Goal: Transaction & Acquisition: Purchase product/service

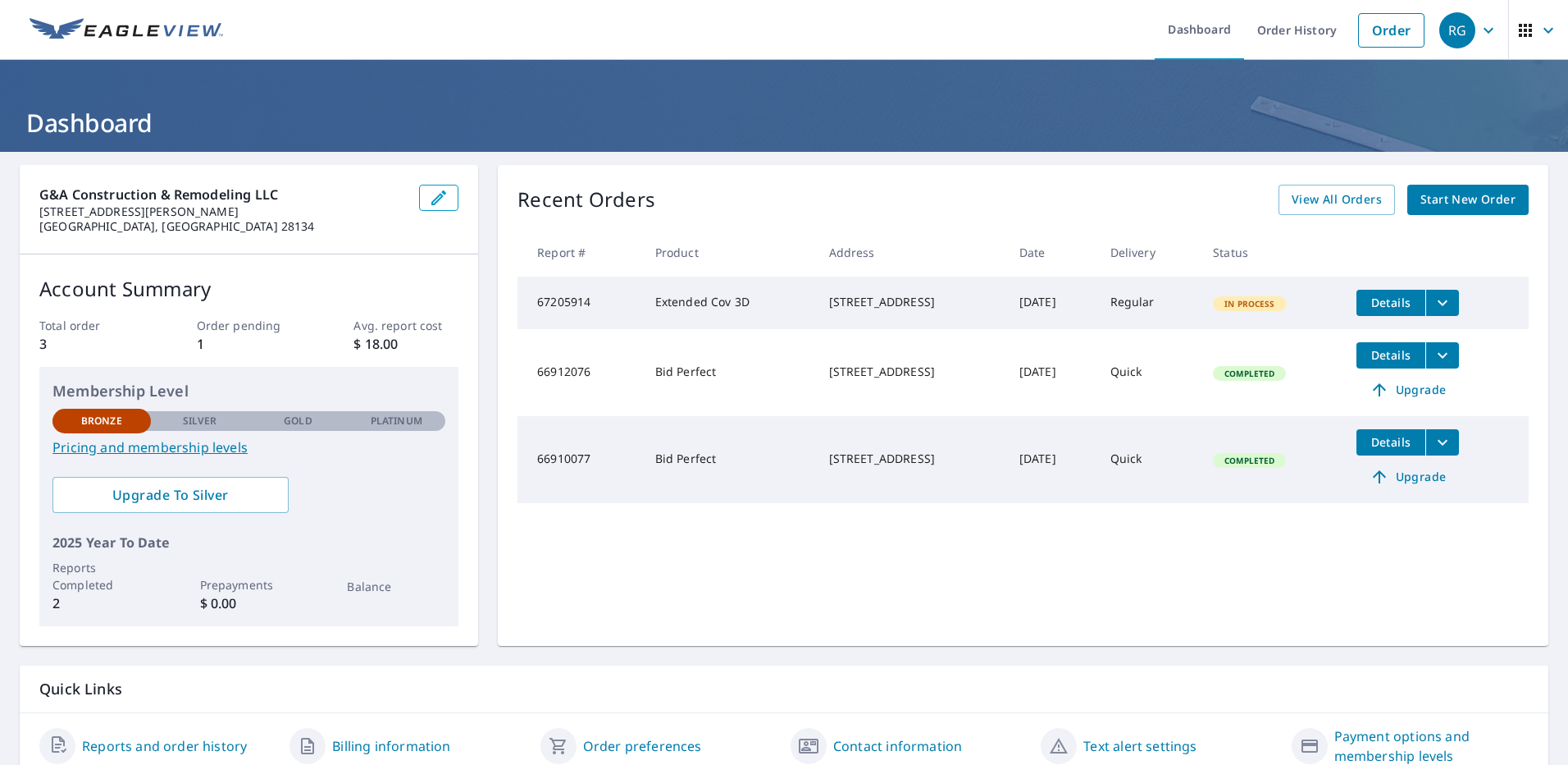
click at [1438, 303] on icon "filesDropdownBtn-67205914" at bounding box center [1443, 303] width 20 height 20
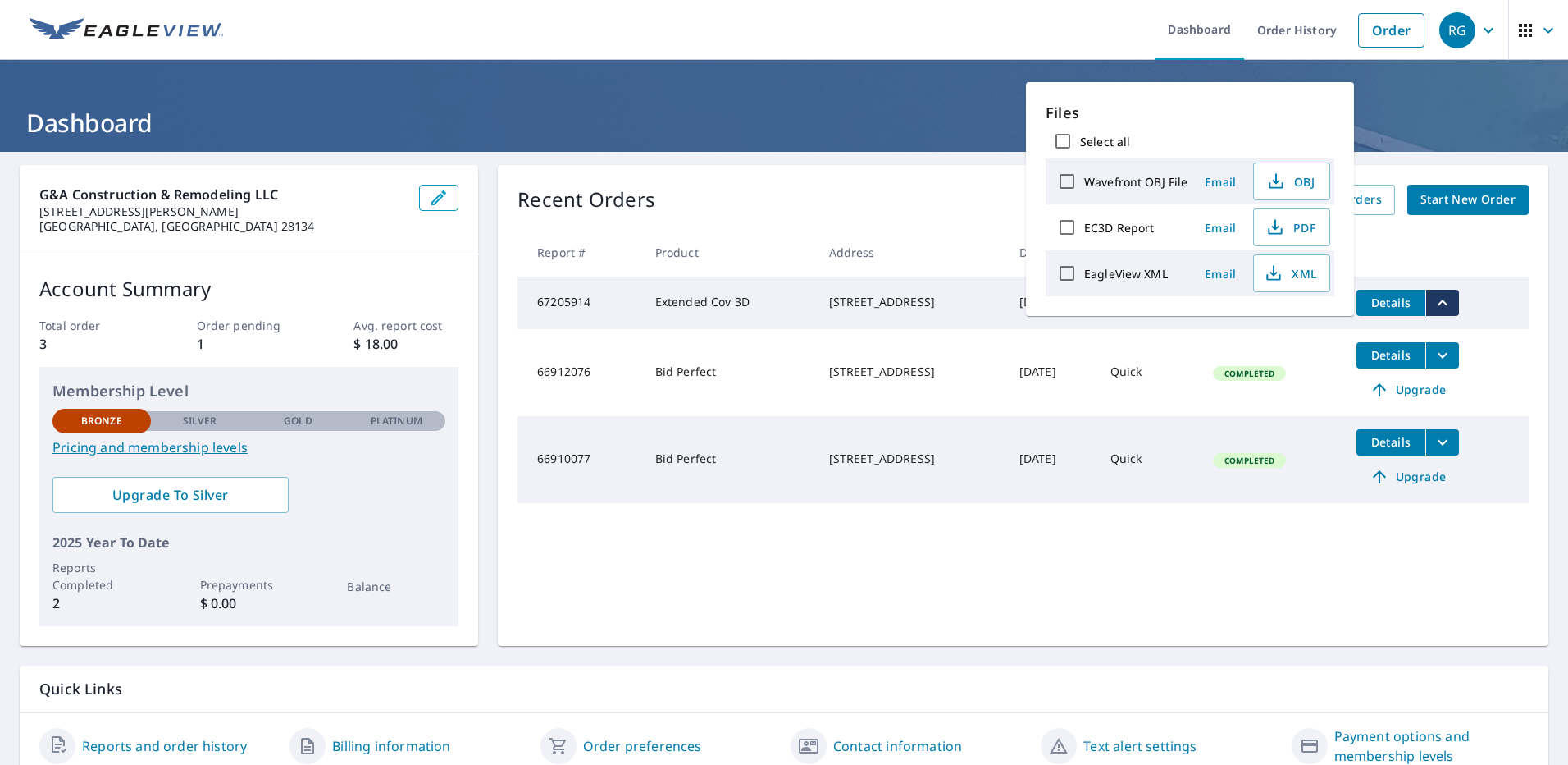
click at [1440, 299] on icon "filesDropdownBtn-67205914" at bounding box center [1443, 303] width 20 height 20
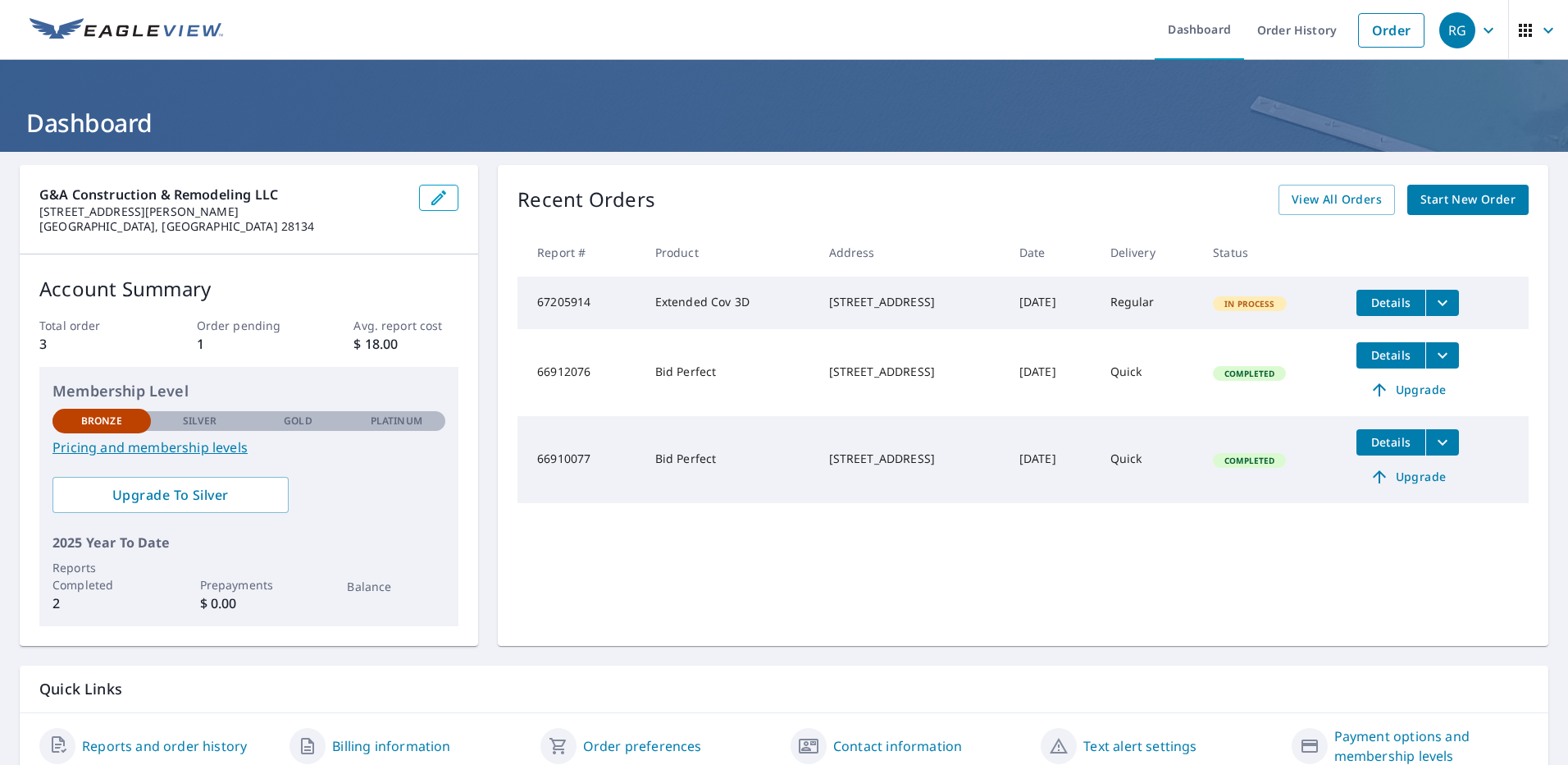
click at [1268, 305] on span "In Process" at bounding box center [1249, 303] width 70 height 12
click at [1402, 311] on button "Details" at bounding box center [1391, 303] width 69 height 26
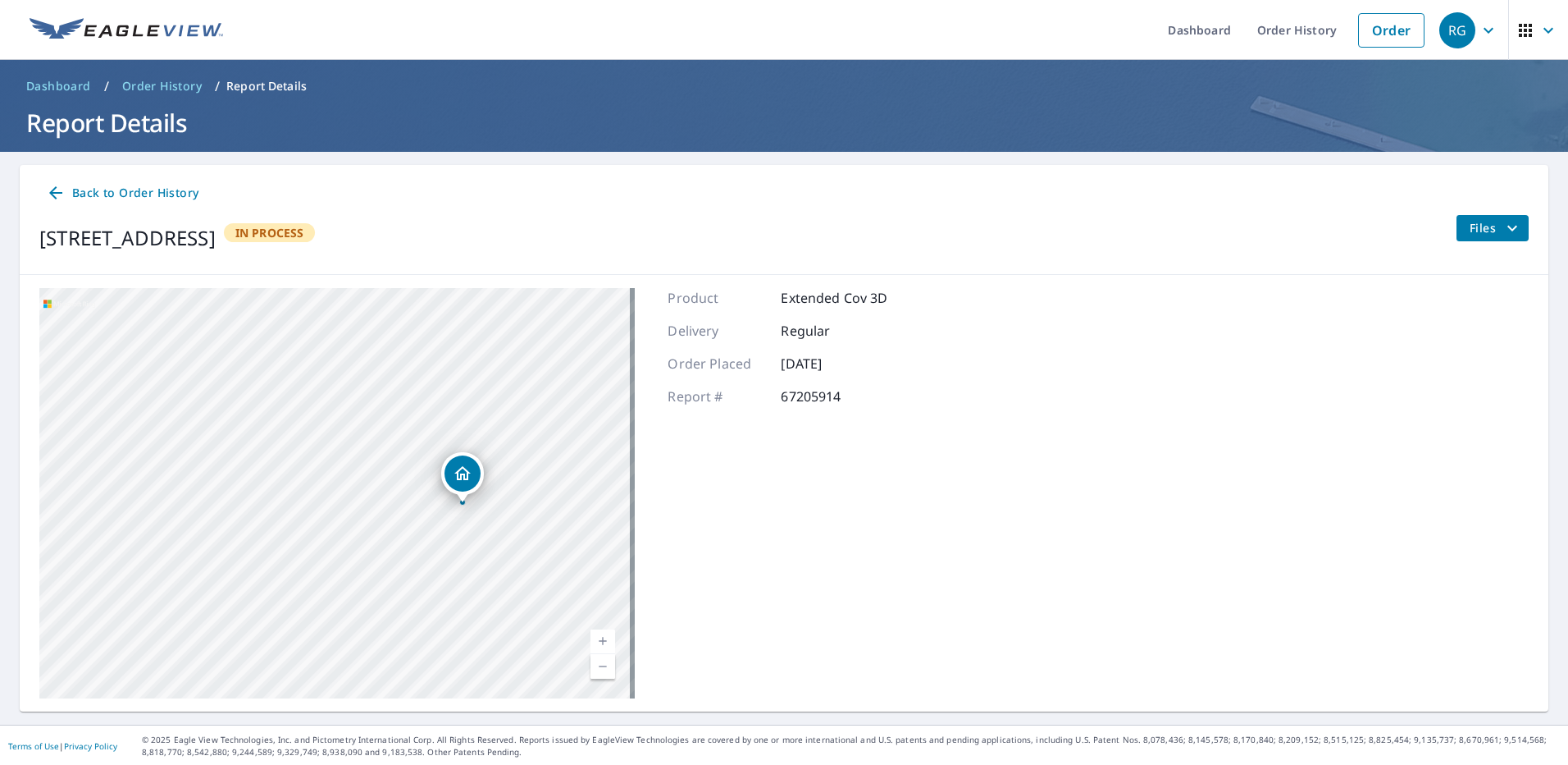
scroll to position [2, 0]
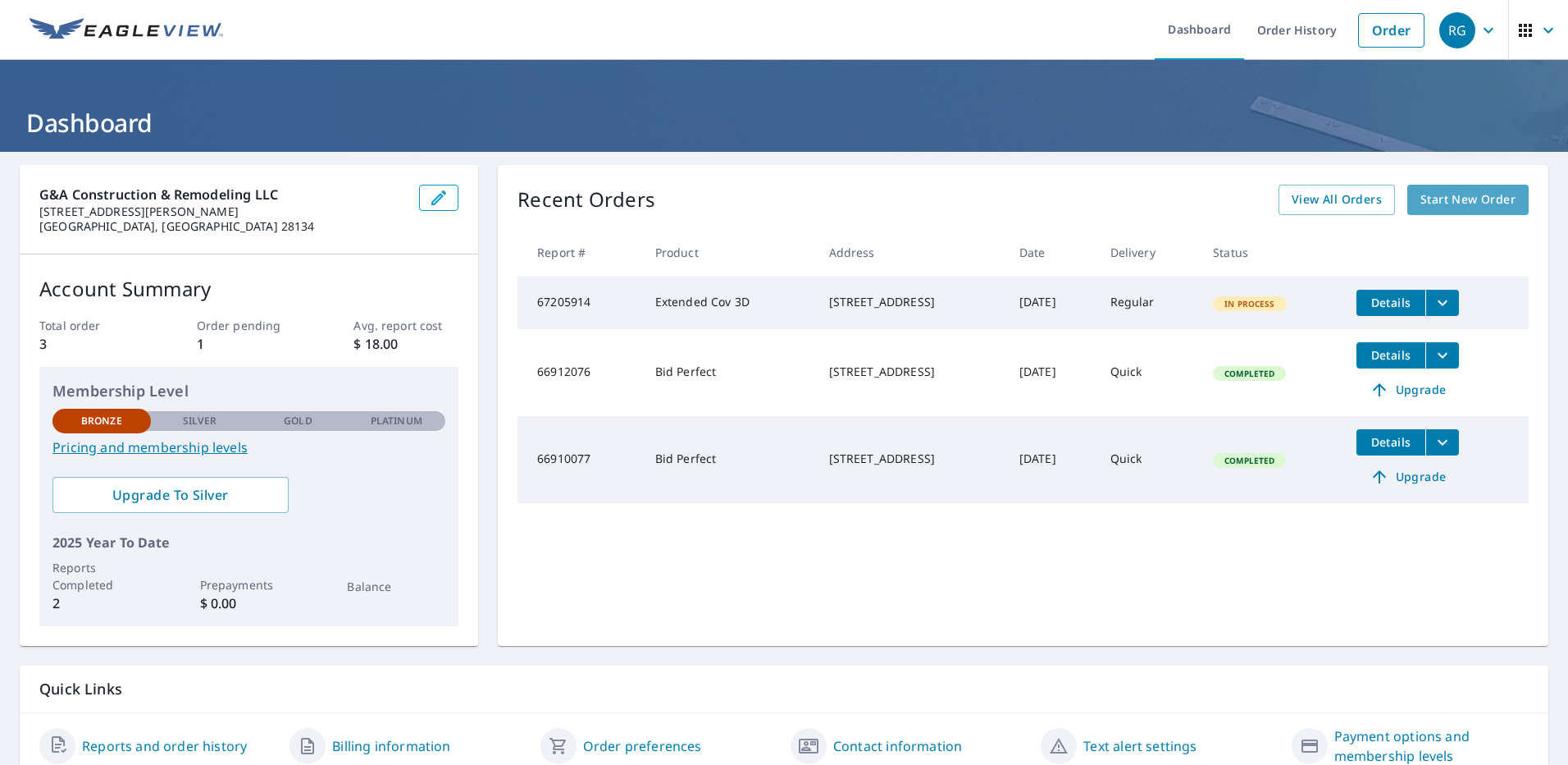
click at [1431, 201] on span "Start New Order" at bounding box center [1467, 200] width 95 height 21
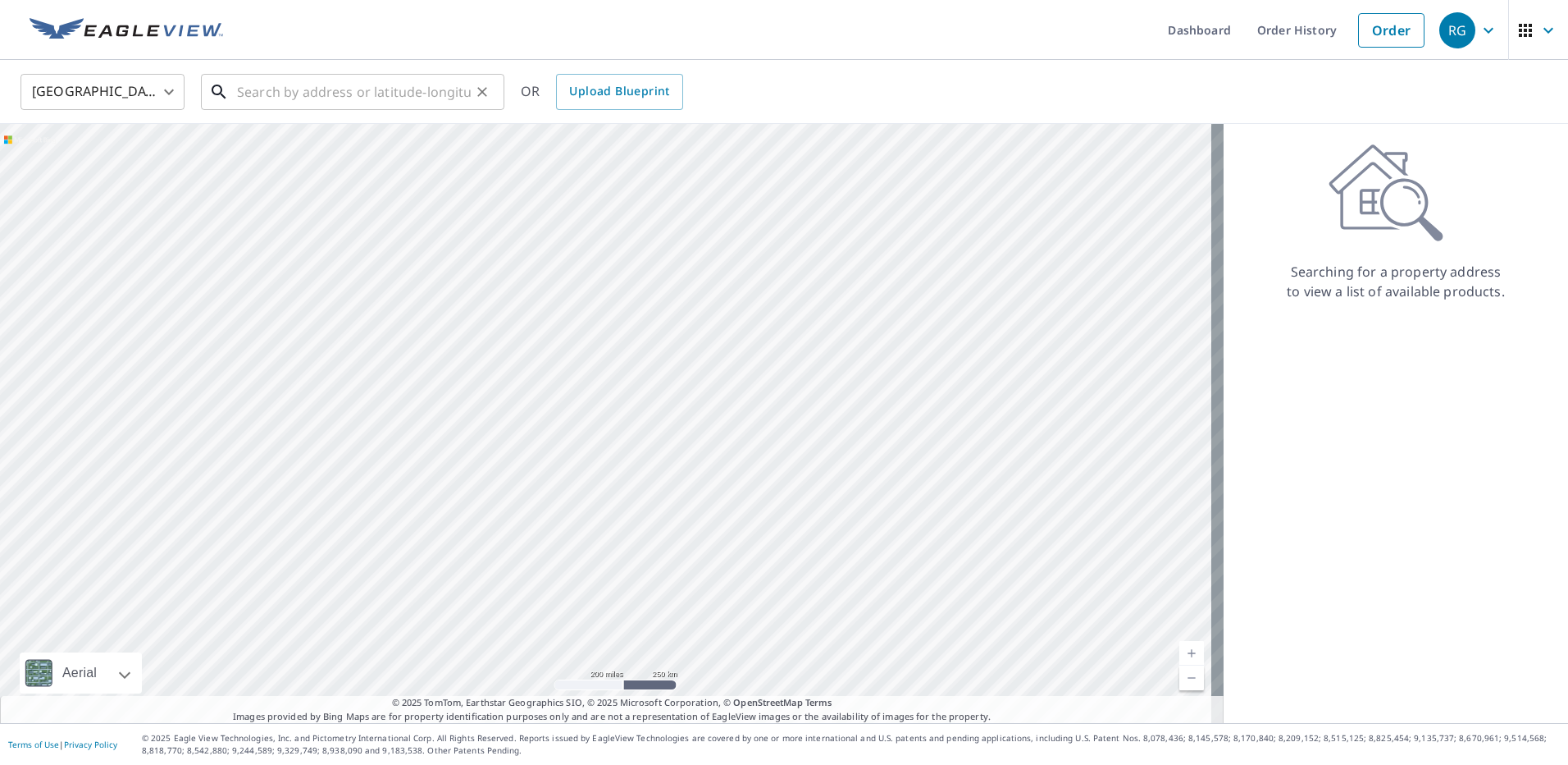
click at [310, 101] on input "text" at bounding box center [354, 91] width 234 height 46
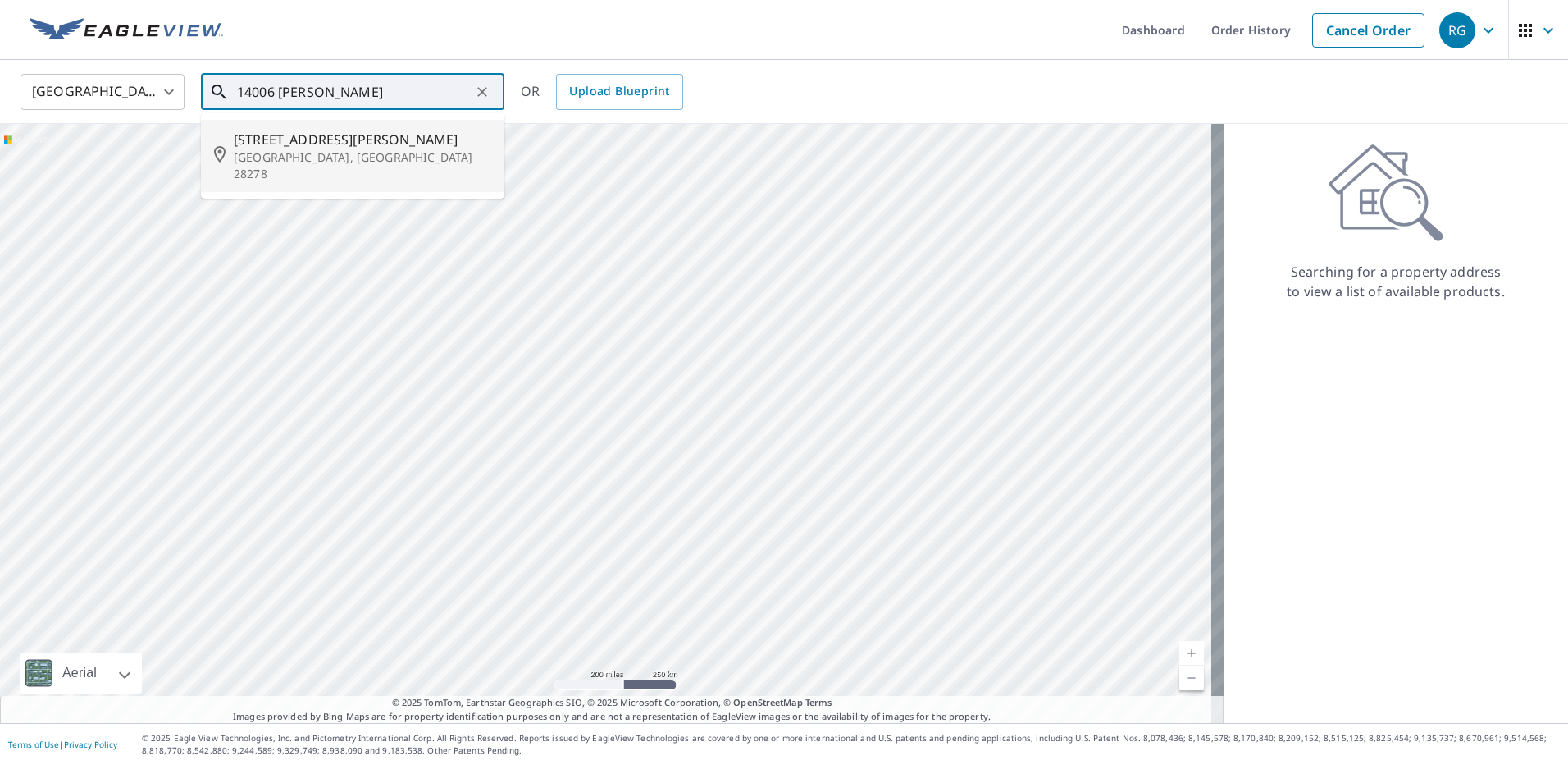
click at [270, 163] on p "[GEOGRAPHIC_DATA], [GEOGRAPHIC_DATA] 28278" at bounding box center [362, 165] width 257 height 33
type input "[STREET_ADDRESS][PERSON_NAME][PERSON_NAME]"
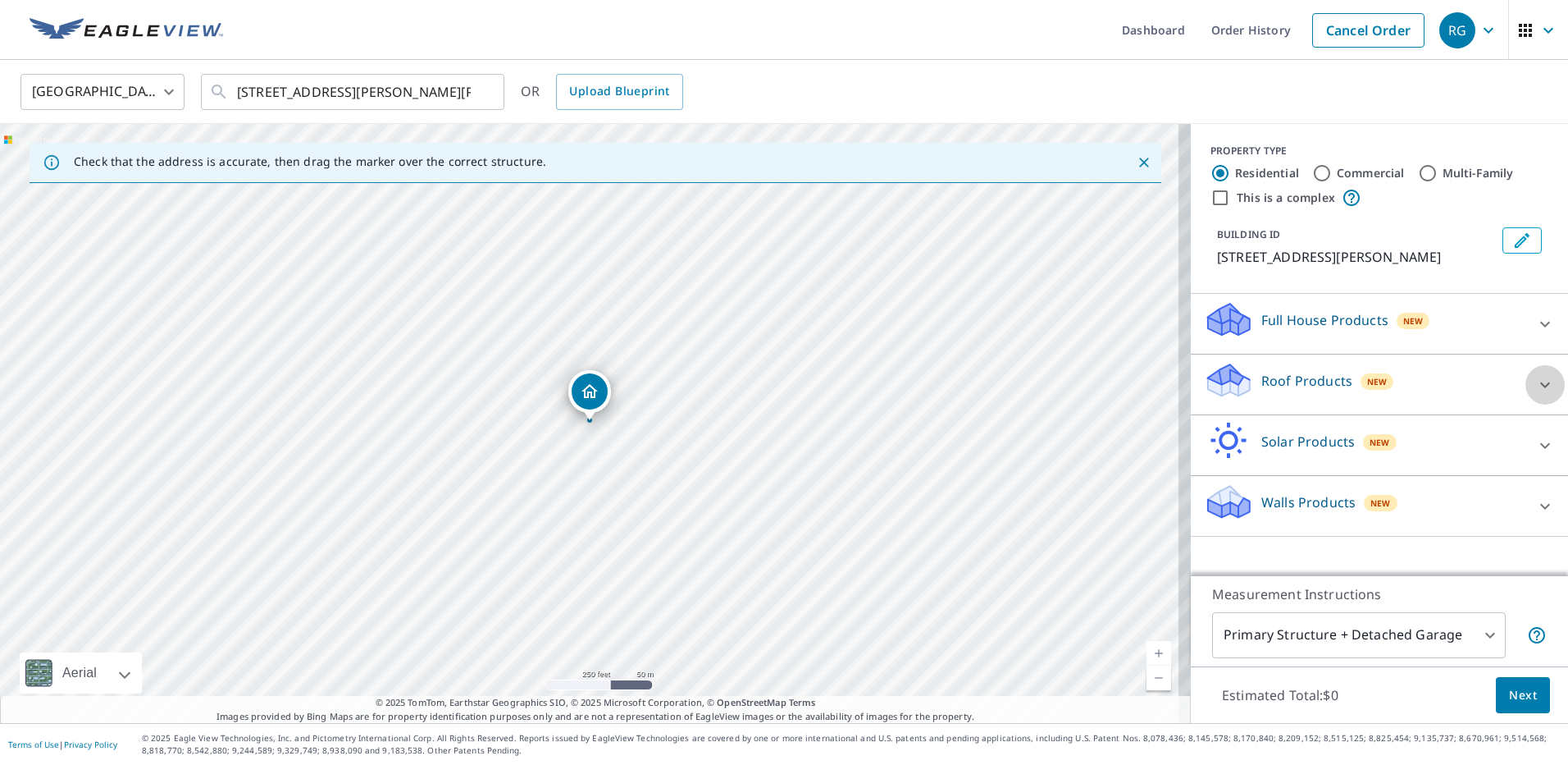
click at [1536, 387] on icon at bounding box center [1545, 385] width 20 height 20
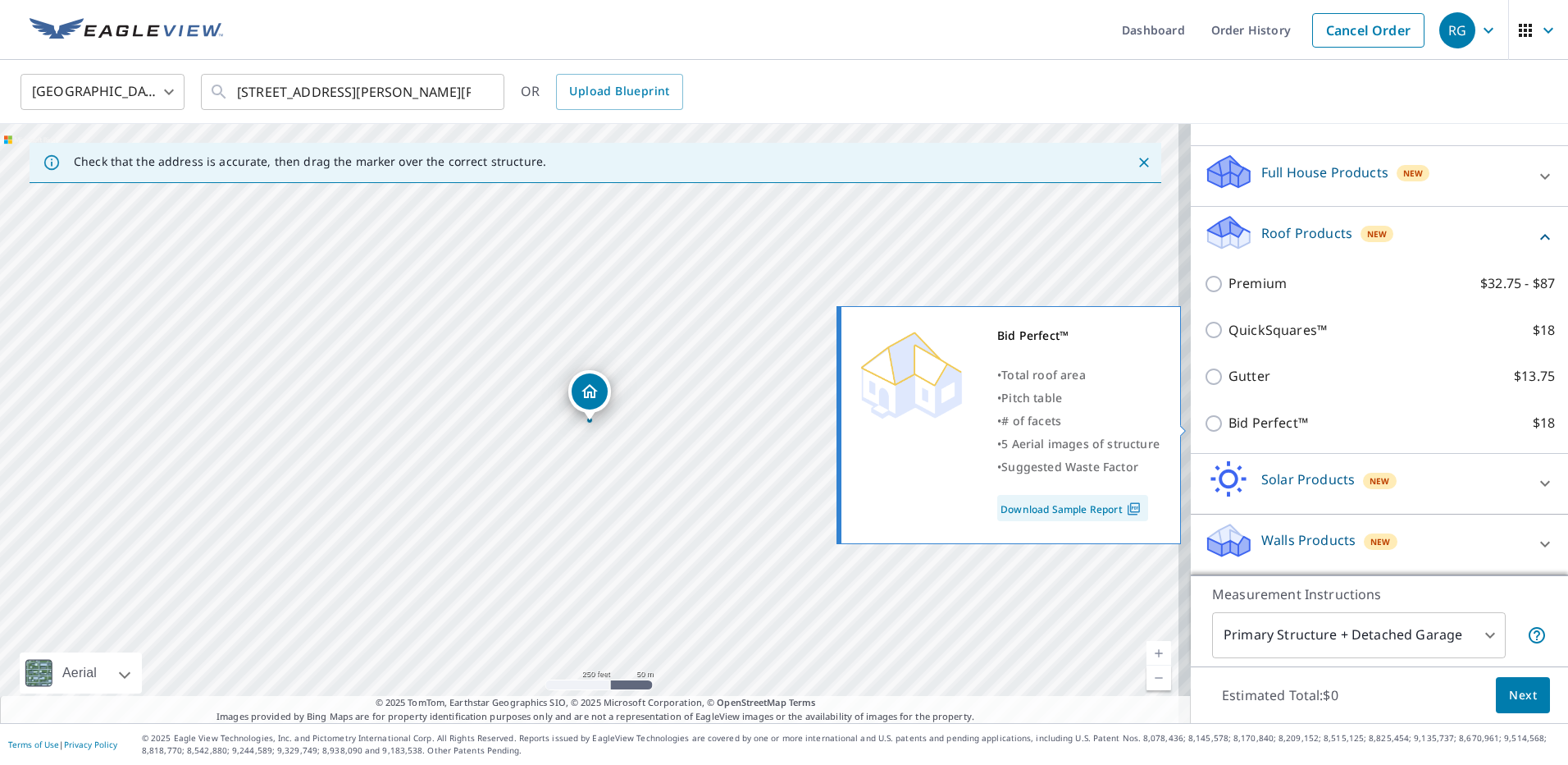
scroll to position [167, 0]
click at [1204, 423] on input "Bid Perfect™ $18" at bounding box center [1216, 424] width 24 height 20
checkbox input "true"
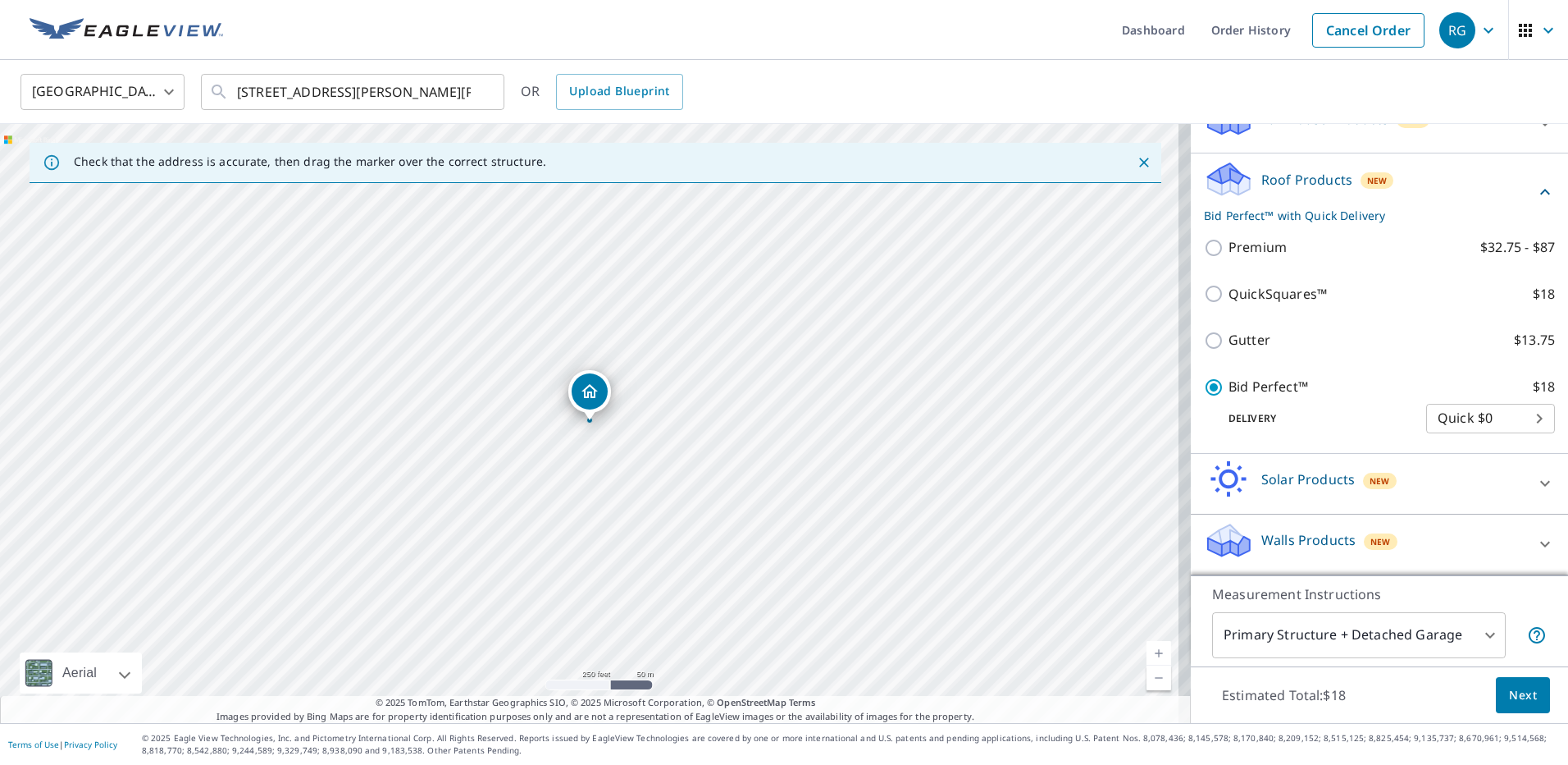
scroll to position [220, 0]
click at [1513, 415] on body "RG RG Dashboard Order History Cancel Order RG [GEOGRAPHIC_DATA] [GEOGRAPHIC_DAT…" at bounding box center [784, 382] width 1568 height 765
click at [1421, 420] on li "Quick $0" at bounding box center [1466, 418] width 129 height 30
click at [1480, 416] on body "RG RG Dashboard Order History Cancel Order RG [GEOGRAPHIC_DATA] [GEOGRAPHIC_DAT…" at bounding box center [784, 382] width 1568 height 765
click at [1480, 416] on li "Quick $0" at bounding box center [1466, 418] width 129 height 30
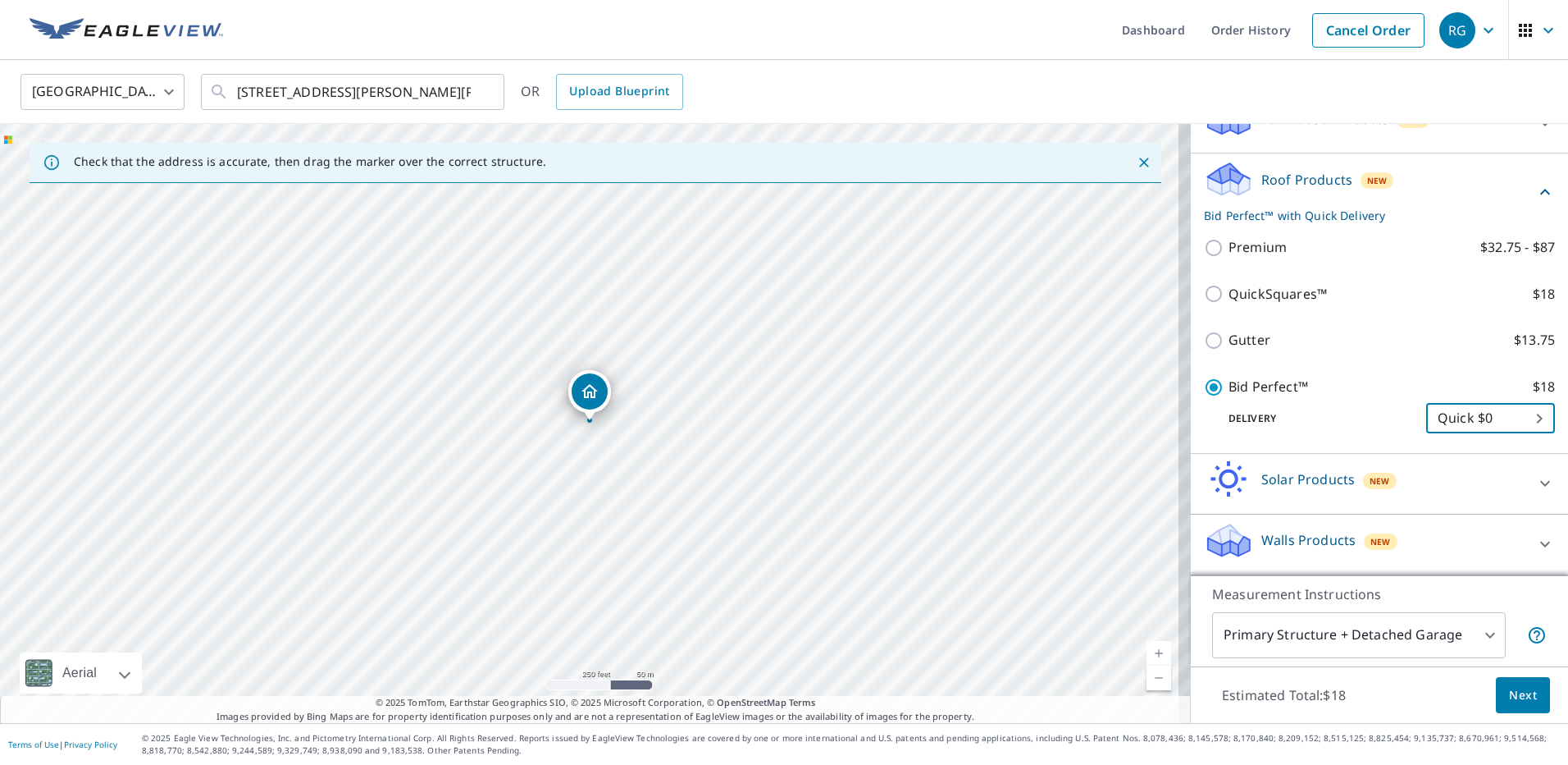
click at [1480, 416] on li "Quick $0" at bounding box center [1450, 418] width 97 height 16
click at [1519, 697] on span "Next" at bounding box center [1523, 695] width 28 height 21
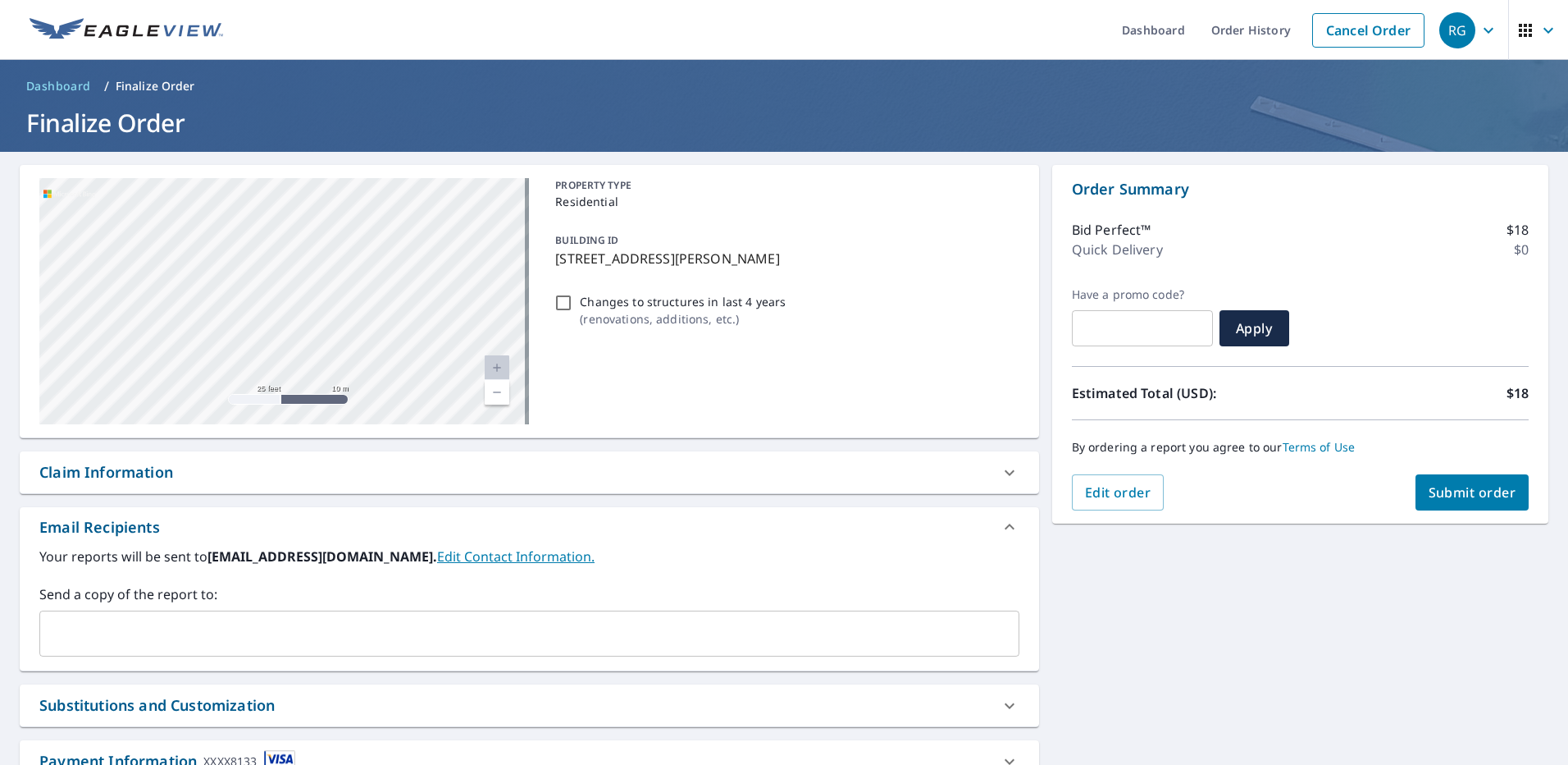
drag, startPoint x: 336, startPoint y: 287, endPoint x: 353, endPoint y: 411, distance: 125.2
click at [353, 411] on div "[STREET_ADDRESS][PERSON_NAME][PERSON_NAME]" at bounding box center [284, 301] width 489 height 247
drag, startPoint x: 354, startPoint y: 343, endPoint x: 359, endPoint y: 375, distance: 32.4
click at [359, 375] on div "[STREET_ADDRESS][PERSON_NAME][PERSON_NAME]" at bounding box center [284, 301] width 489 height 247
drag, startPoint x: 360, startPoint y: 313, endPoint x: 366, endPoint y: 383, distance: 70.3
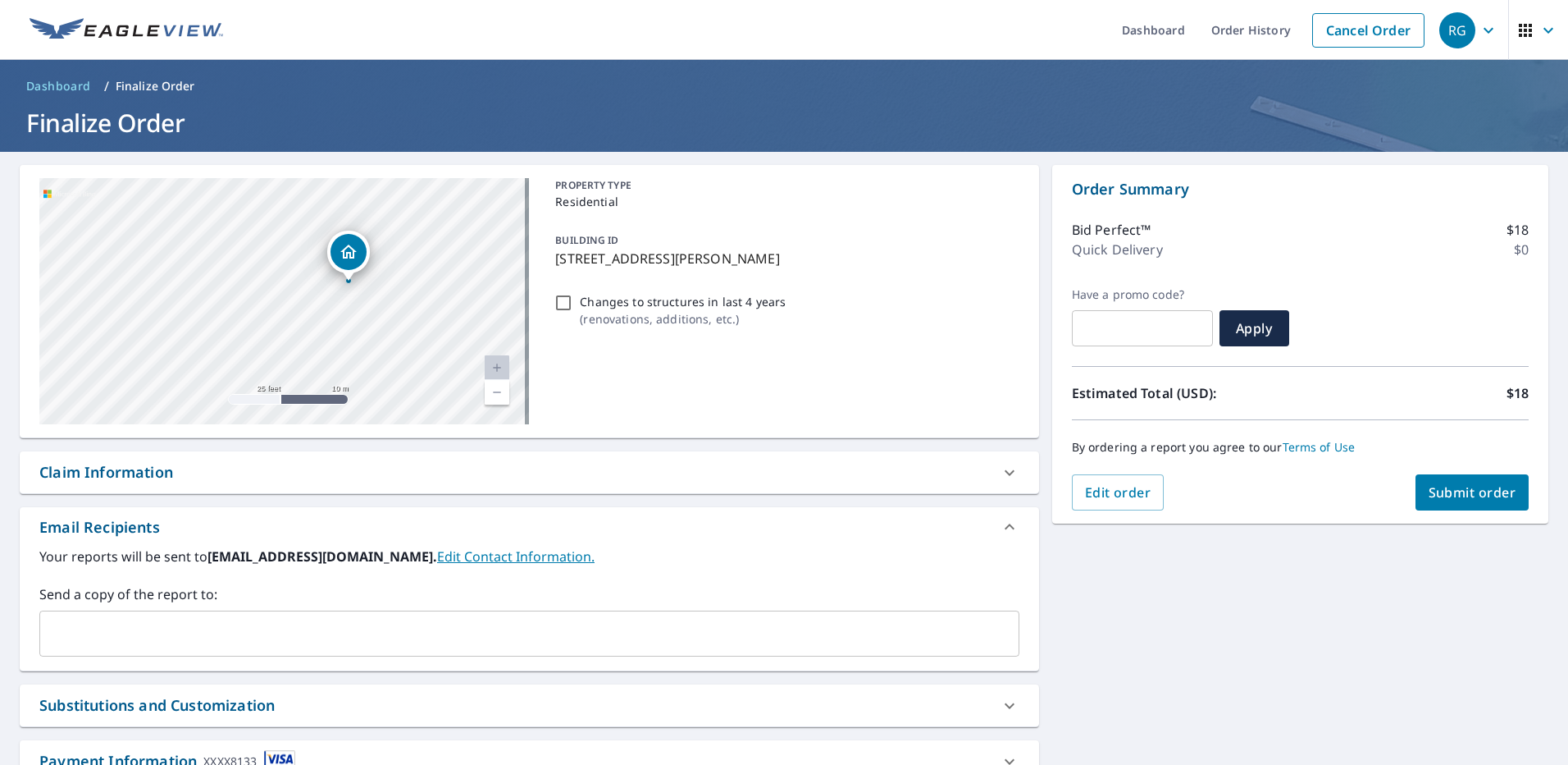
click at [366, 383] on div "[STREET_ADDRESS][PERSON_NAME][PERSON_NAME]" at bounding box center [284, 301] width 489 height 247
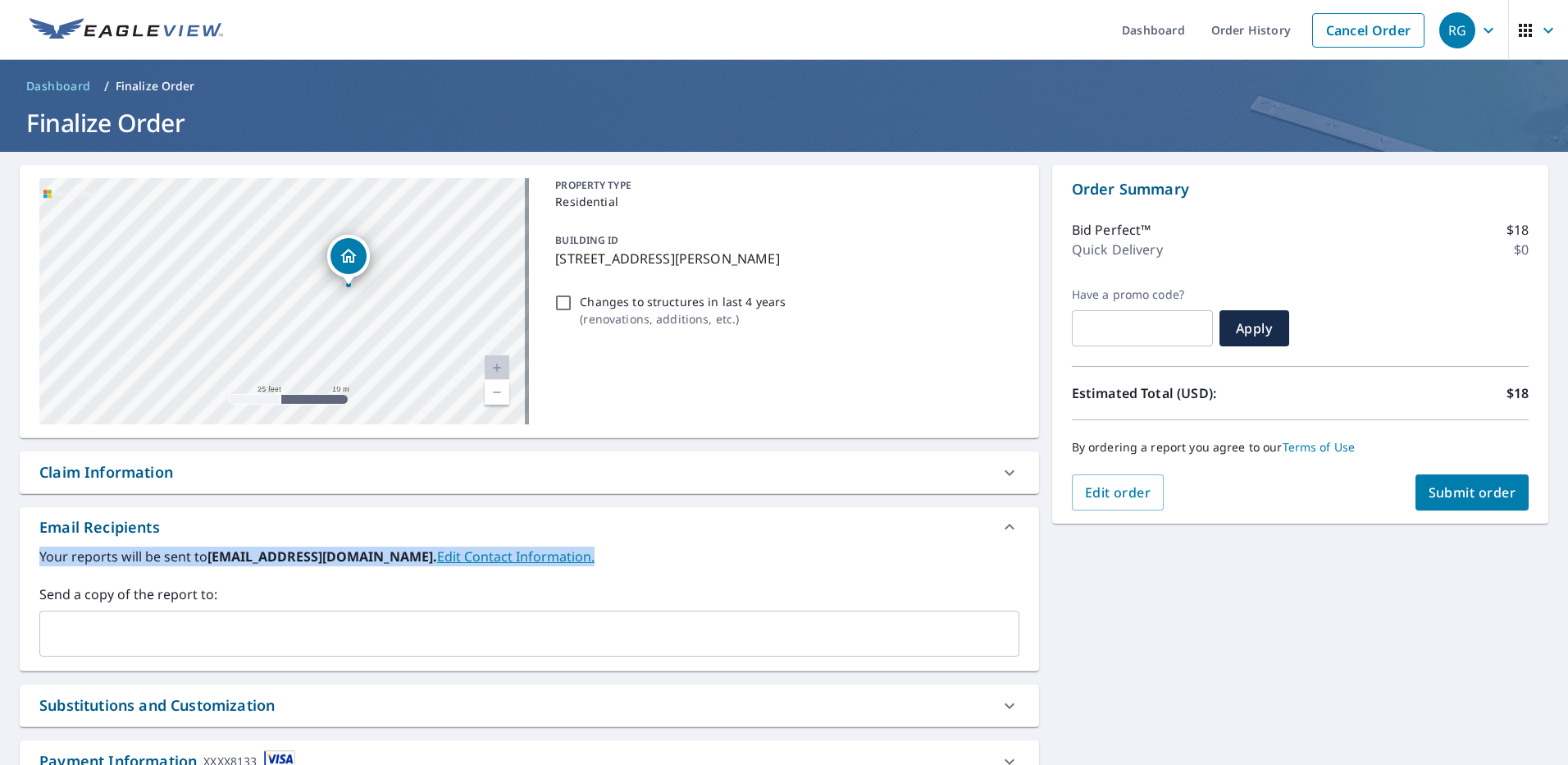
drag, startPoint x: 669, startPoint y: 555, endPoint x: 670, endPoint y: 492, distance: 63.0
click at [670, 492] on div "[STREET_ADDRESS][PERSON_NAME][PERSON_NAME] Aerial Road A standard road map Aeri…" at bounding box center [529, 499] width 1019 height 668
drag, startPoint x: 670, startPoint y: 492, endPoint x: 695, endPoint y: 526, distance: 42.2
click at [695, 526] on div "Email Recipients" at bounding box center [515, 527] width 951 height 23
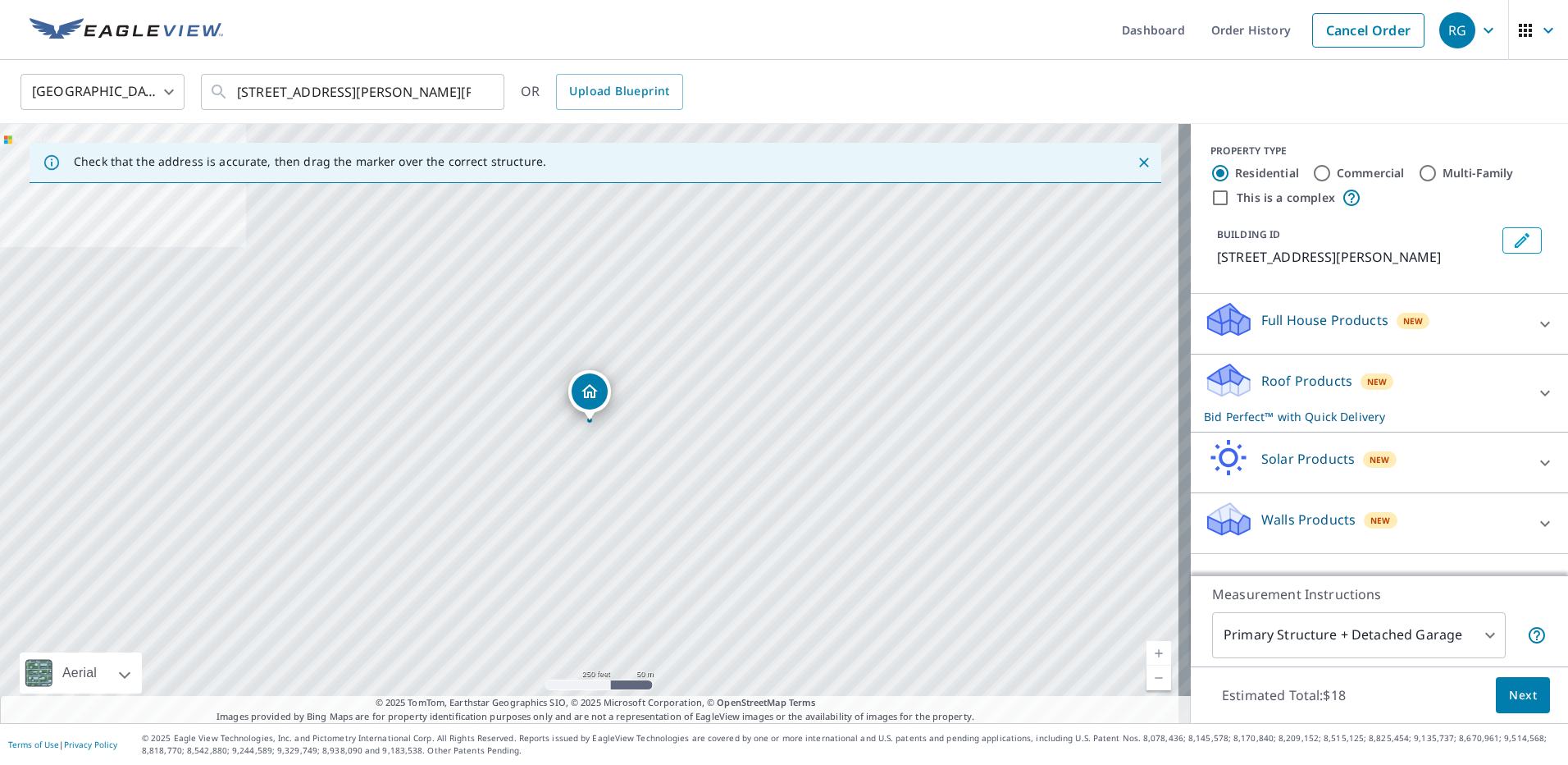
click at [1536, 392] on icon at bounding box center [1545, 393] width 20 height 20
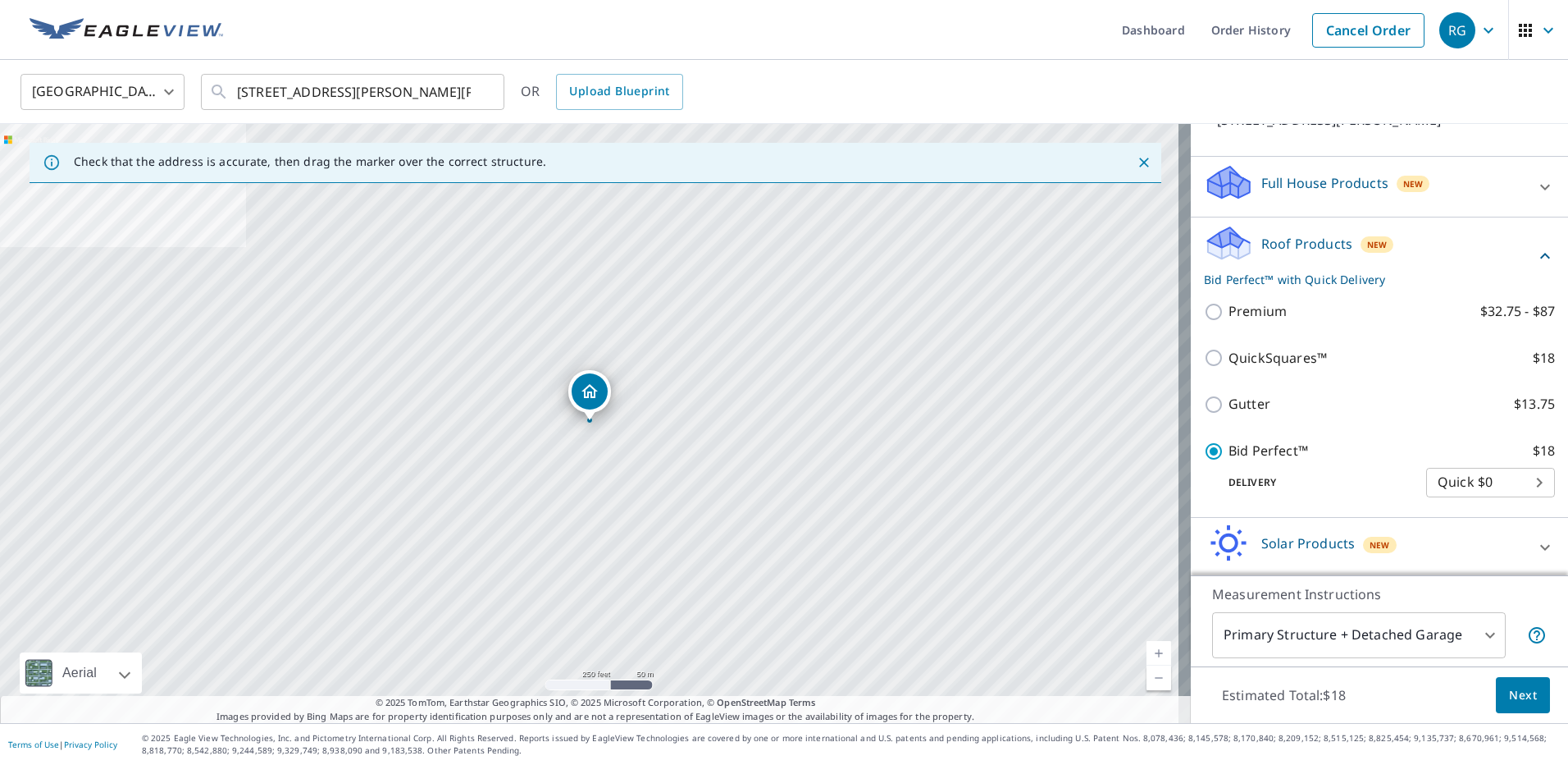
scroll to position [164, 0]
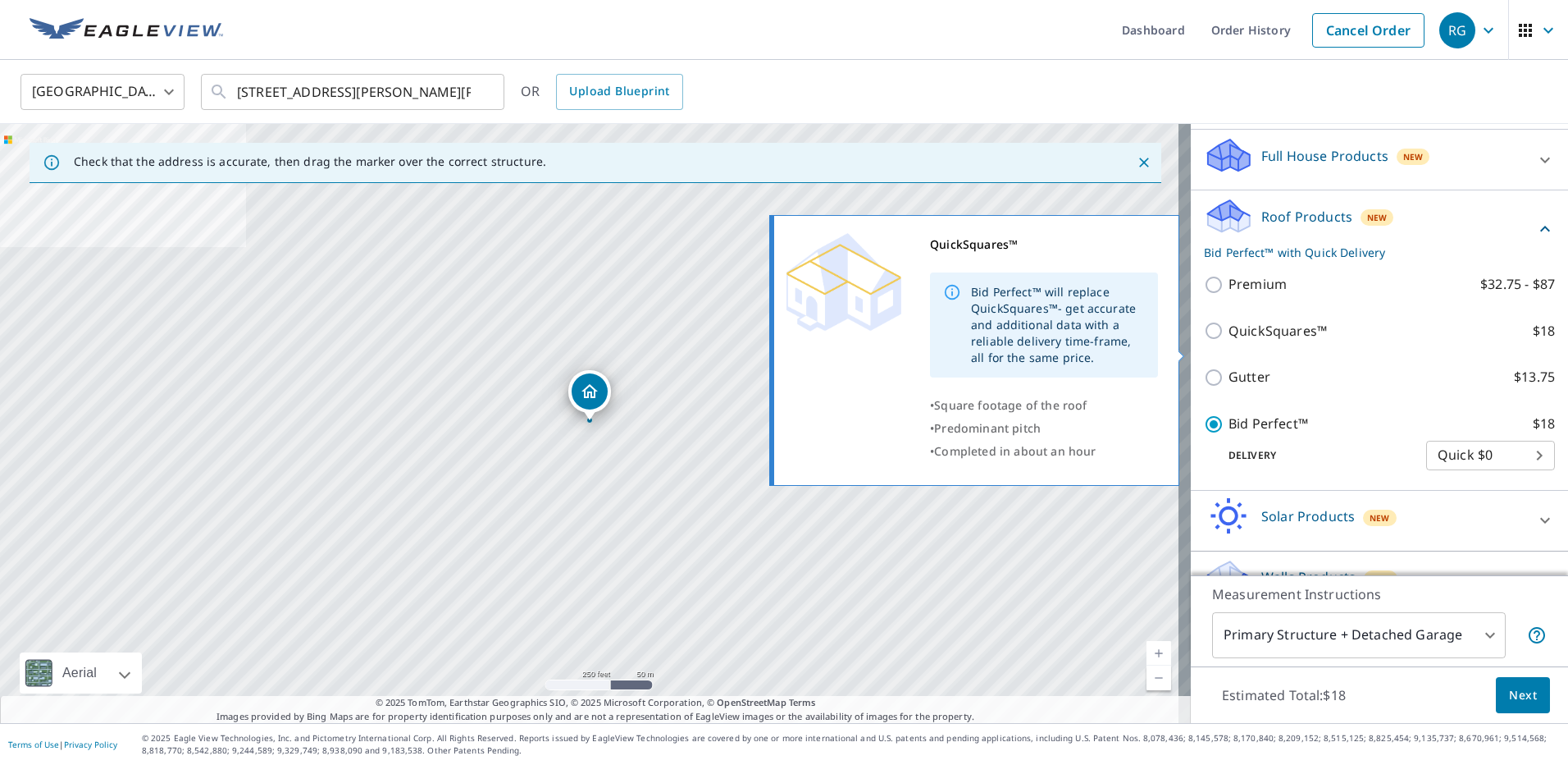
click at [1204, 341] on input "QuickSquares™ $18" at bounding box center [1216, 331] width 24 height 20
checkbox input "true"
checkbox input "false"
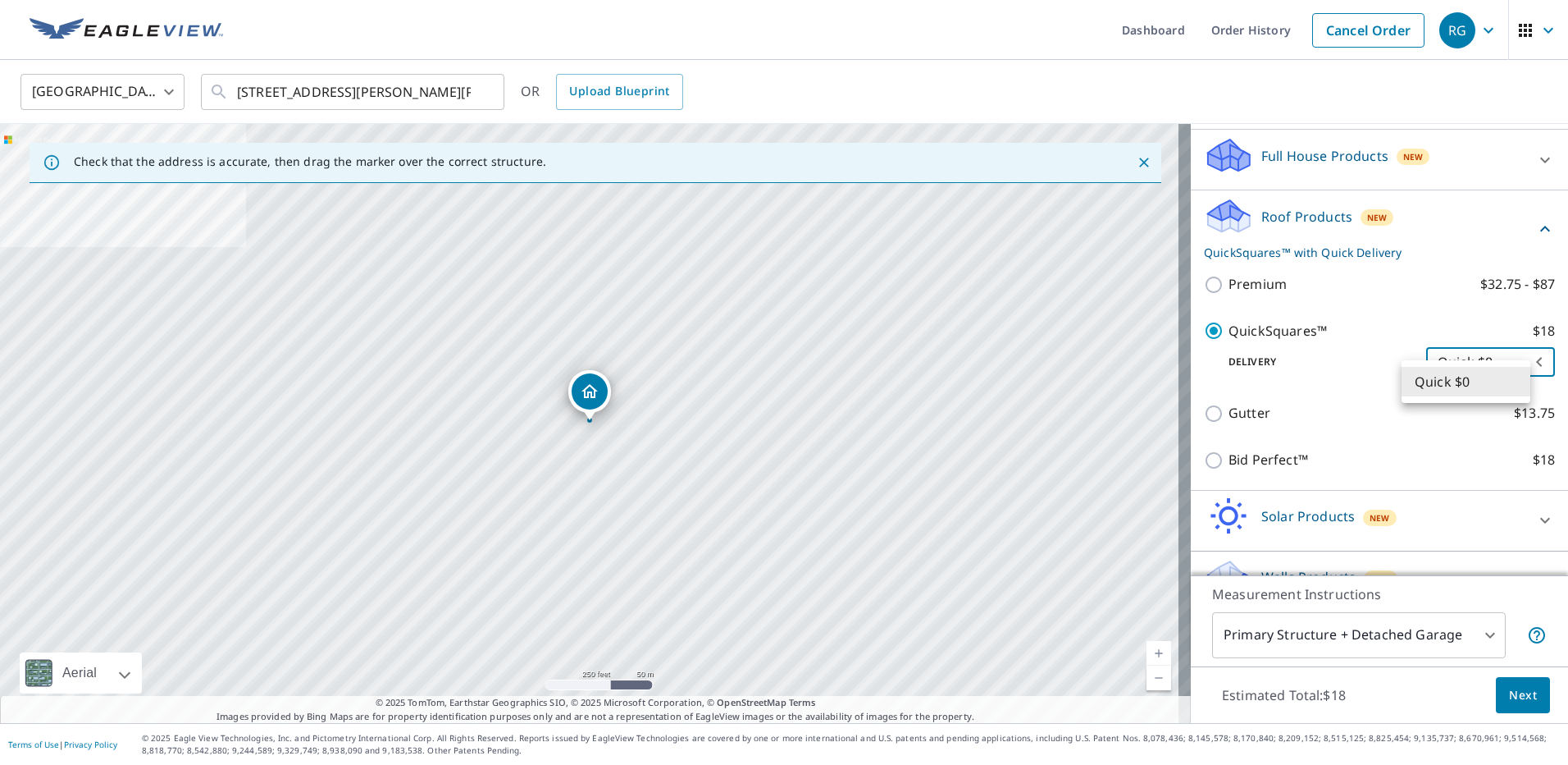
click at [1511, 378] on body "RG RG Dashboard Order History Cancel Order RG [GEOGRAPHIC_DATA] [GEOGRAPHIC_DAT…" at bounding box center [784, 382] width 1568 height 765
click at [1502, 383] on li "Quick $0" at bounding box center [1466, 381] width 129 height 30
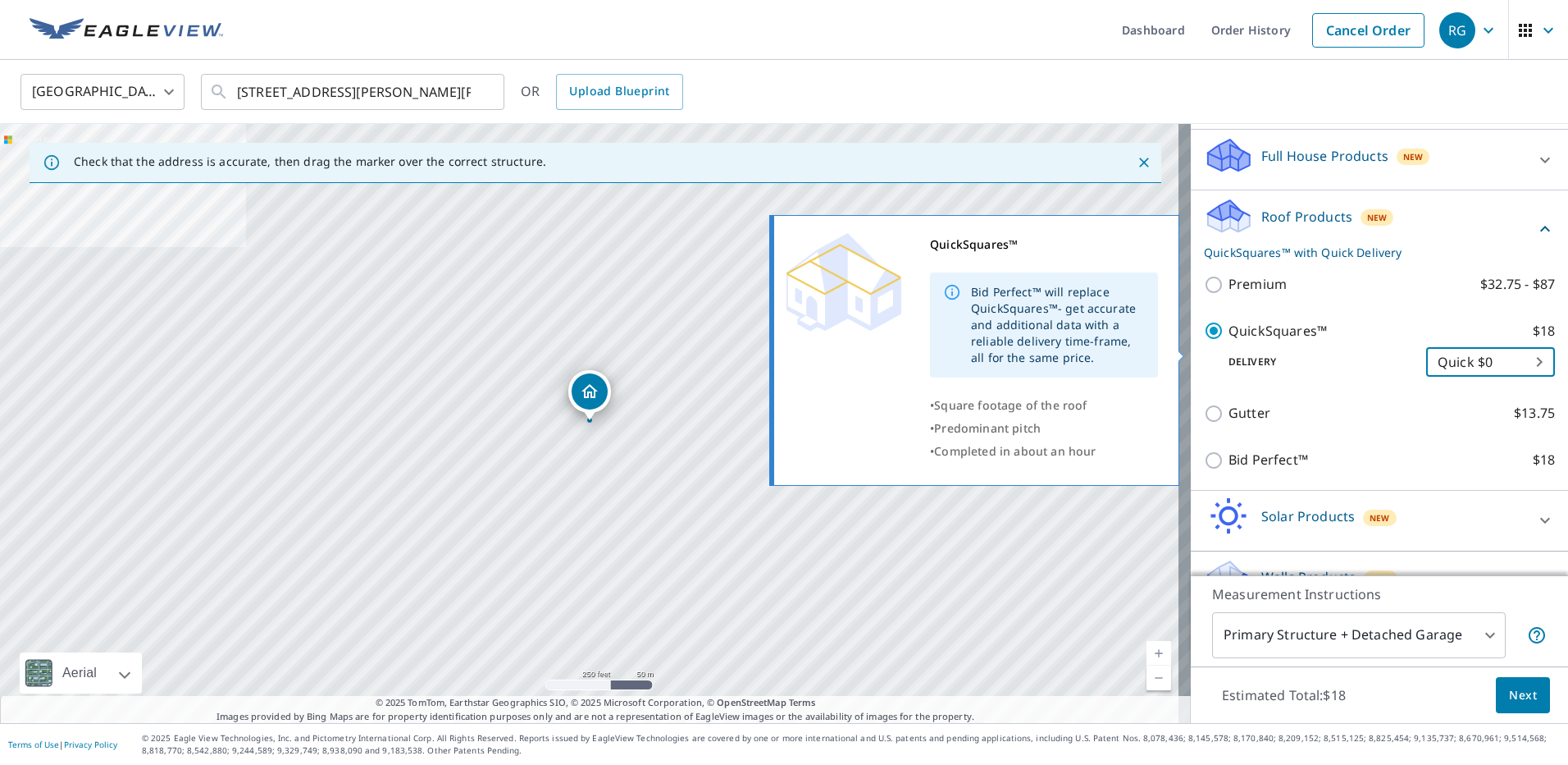
click at [1207, 341] on input "QuickSquares™ $18" at bounding box center [1216, 331] width 24 height 20
checkbox input "false"
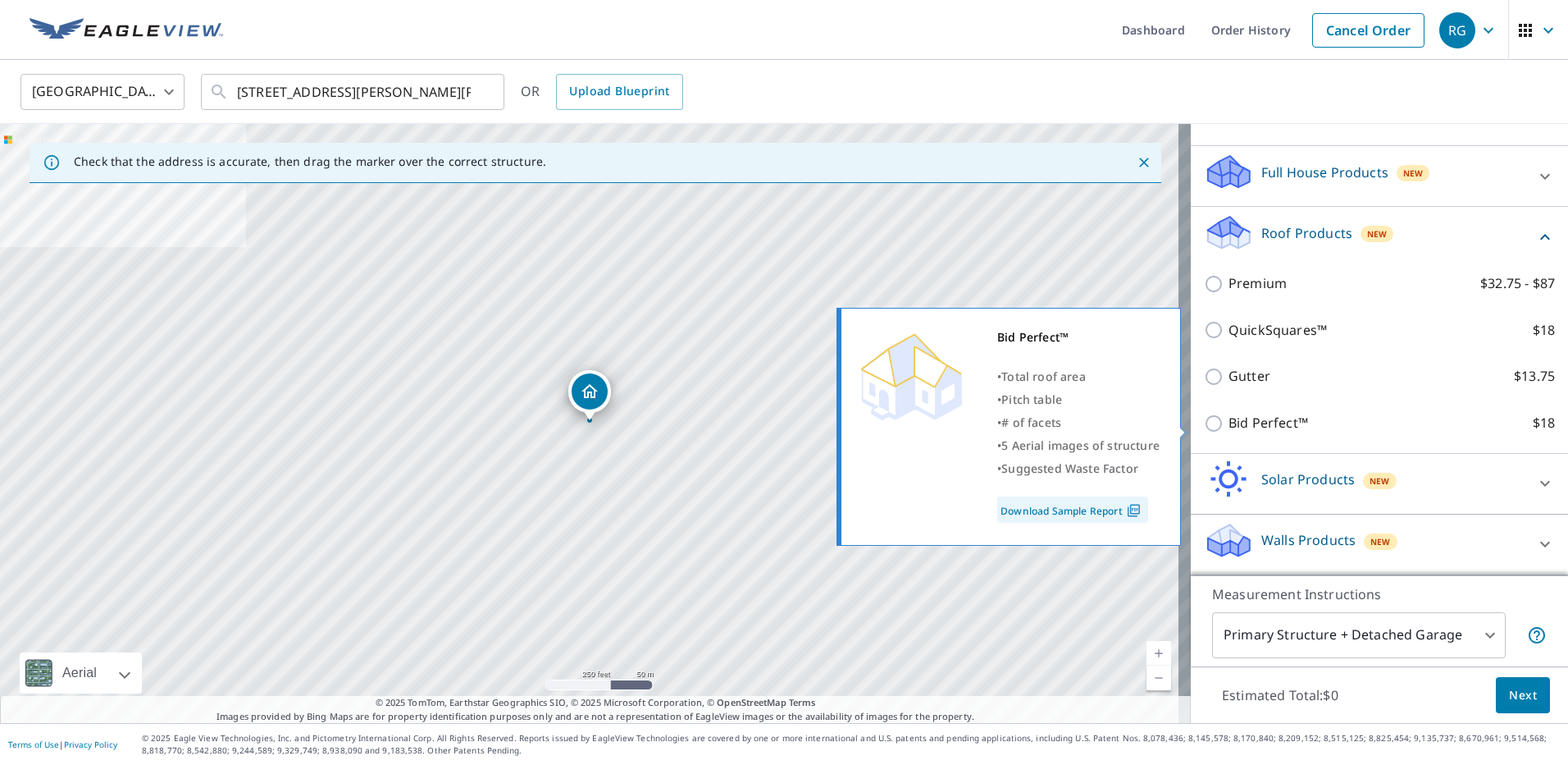
click at [1204, 425] on input "Bid Perfect™ $18" at bounding box center [1216, 424] width 24 height 20
checkbox input "true"
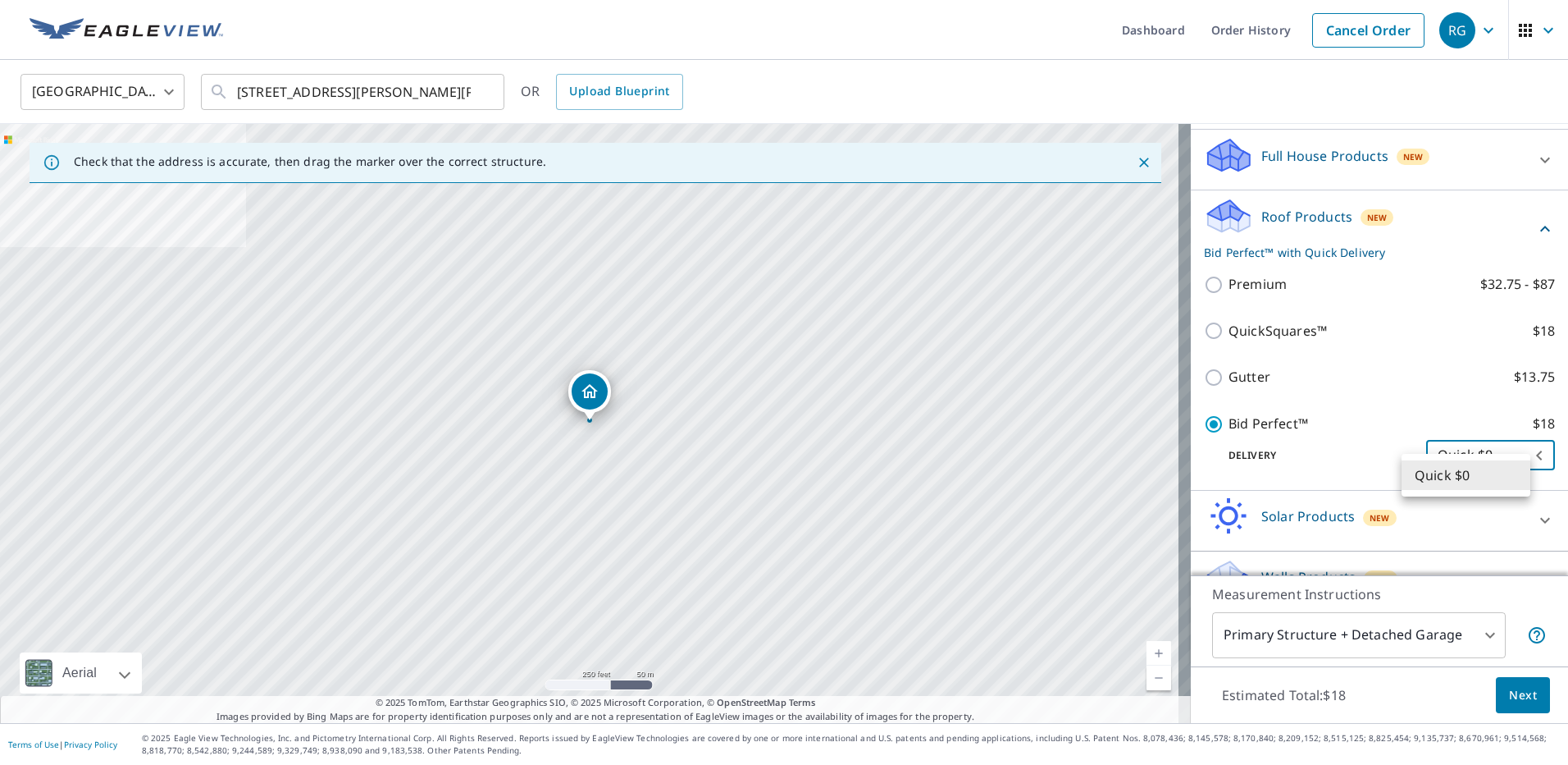
click at [1500, 471] on body "RG RG Dashboard Order History Cancel Order RG [GEOGRAPHIC_DATA] [GEOGRAPHIC_DAT…" at bounding box center [784, 382] width 1568 height 765
click at [1500, 471] on li "Quick $0" at bounding box center [1466, 475] width 129 height 30
click at [1500, 471] on div "Quick $0" at bounding box center [784, 382] width 1568 height 765
click at [1512, 471] on body "RG RG Dashboard Order History Cancel Order RG [GEOGRAPHIC_DATA] [GEOGRAPHIC_DAT…" at bounding box center [784, 382] width 1568 height 765
click at [1512, 471] on li "Quick $0" at bounding box center [1466, 475] width 129 height 30
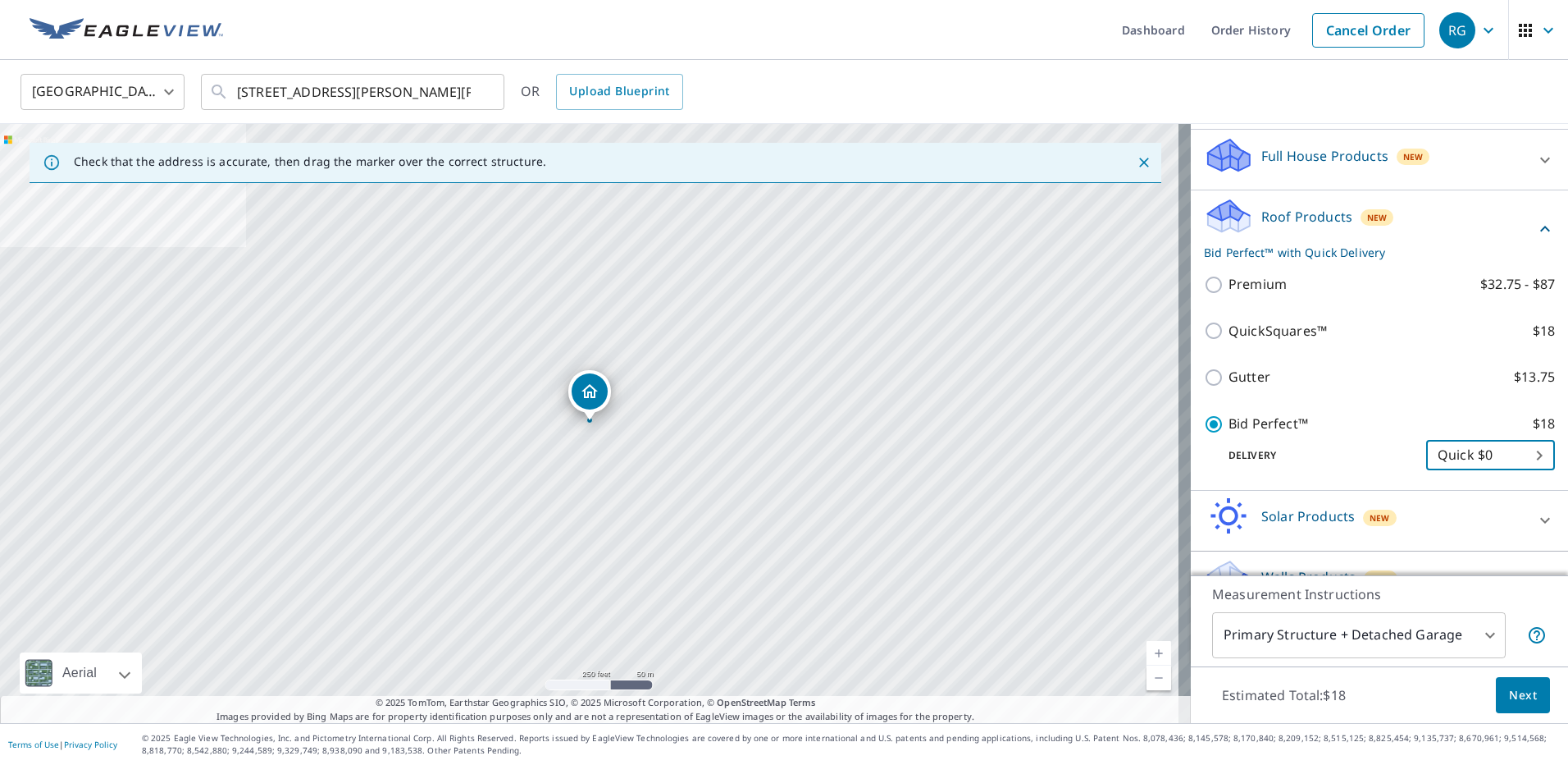
click at [1517, 695] on span "Next" at bounding box center [1523, 695] width 28 height 21
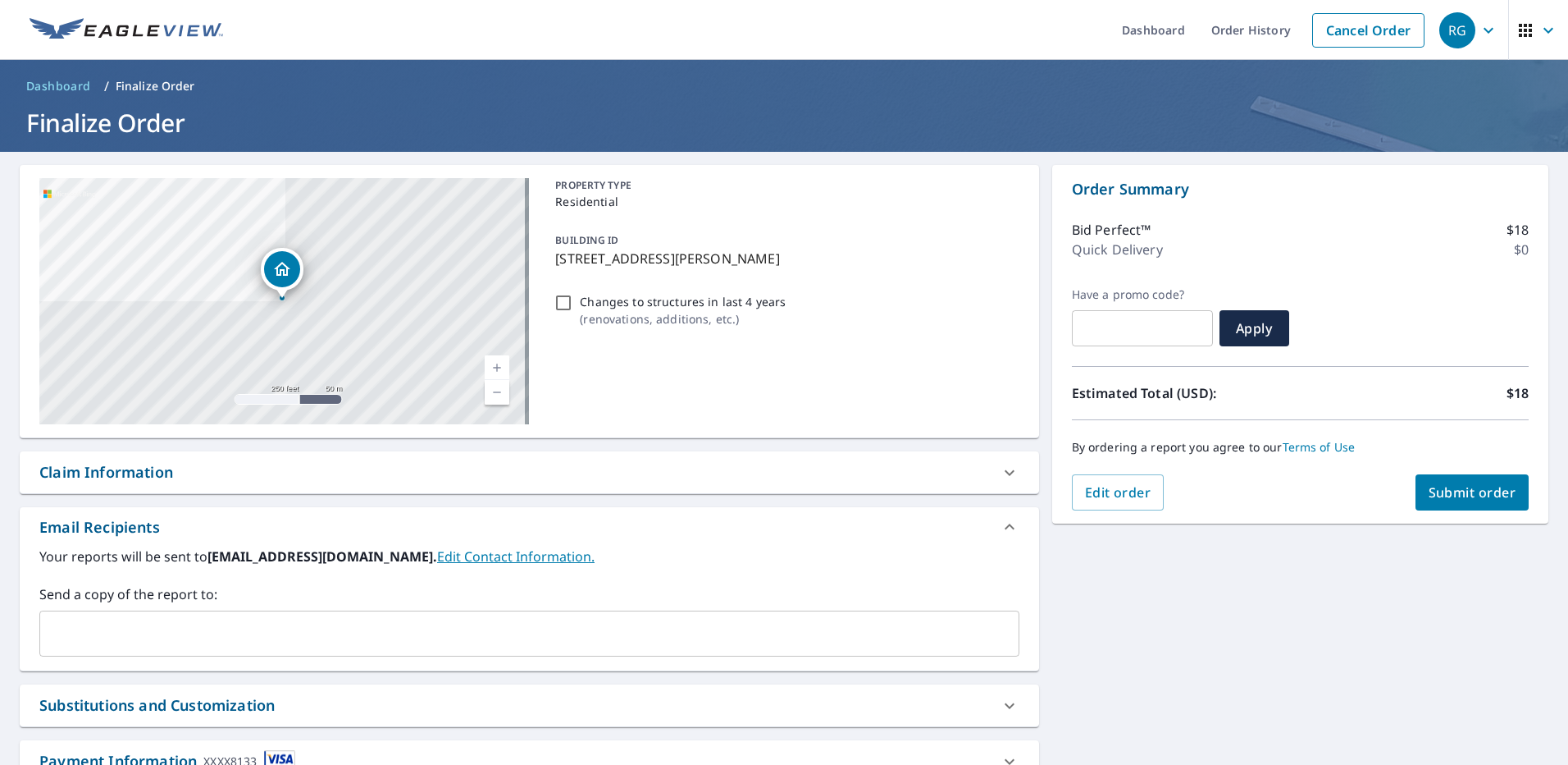
click at [1443, 494] on span "Submit order" at bounding box center [1472, 492] width 88 height 18
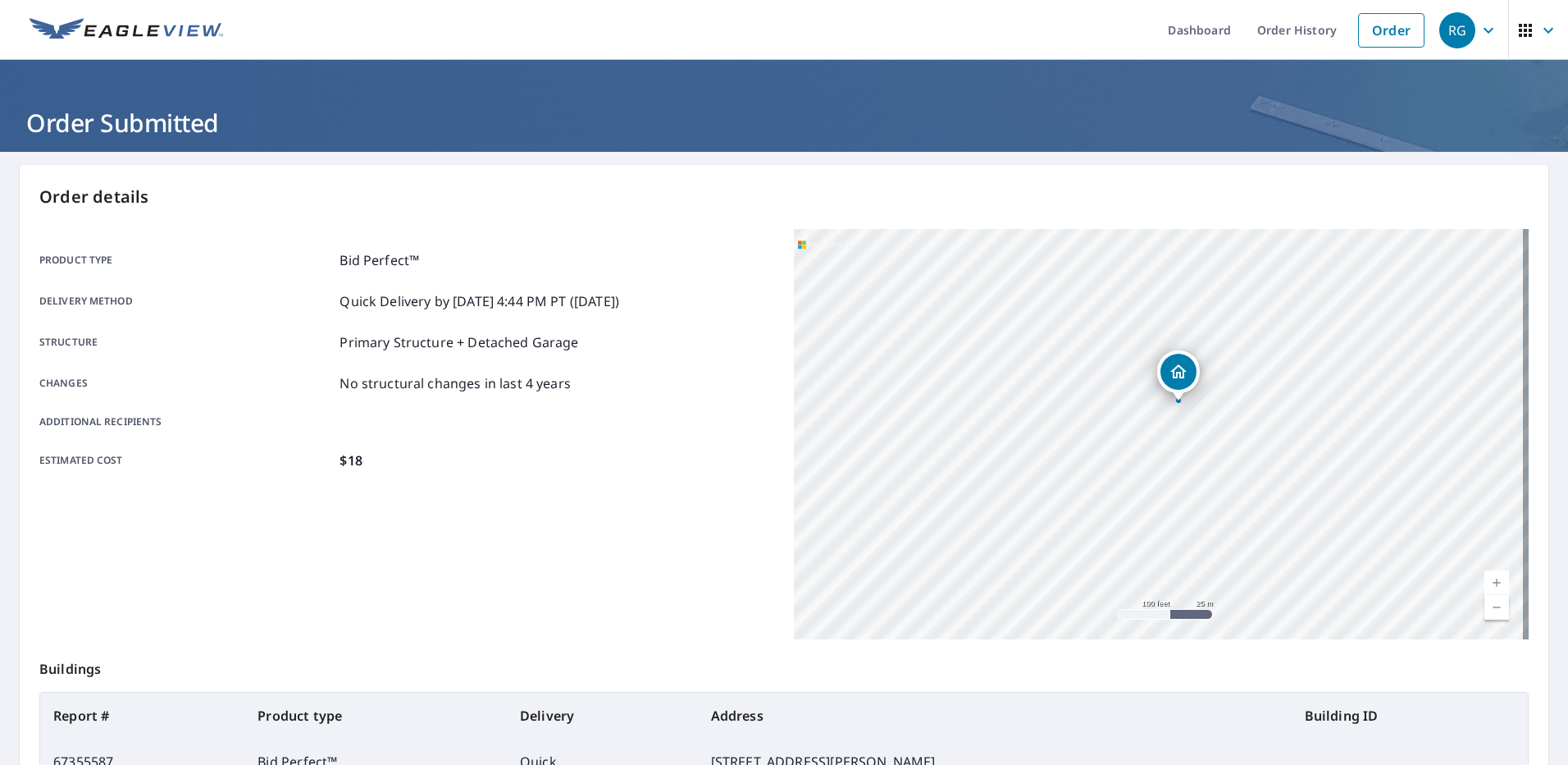
drag, startPoint x: 1178, startPoint y: 441, endPoint x: 1104, endPoint y: 648, distance: 219.8
click at [1105, 648] on div "Order details Product type Bid Perfect™ Delivery method Quick Delivery by [DATE…" at bounding box center [784, 538] width 1528 height 746
click at [1080, 562] on div "[STREET_ADDRESS][PERSON_NAME][PERSON_NAME]" at bounding box center [1161, 434] width 735 height 410
drag, startPoint x: 1103, startPoint y: 399, endPoint x: 1103, endPoint y: 519, distance: 120.0
click at [1106, 518] on div "[STREET_ADDRESS][PERSON_NAME][PERSON_NAME]" at bounding box center [1161, 434] width 735 height 410
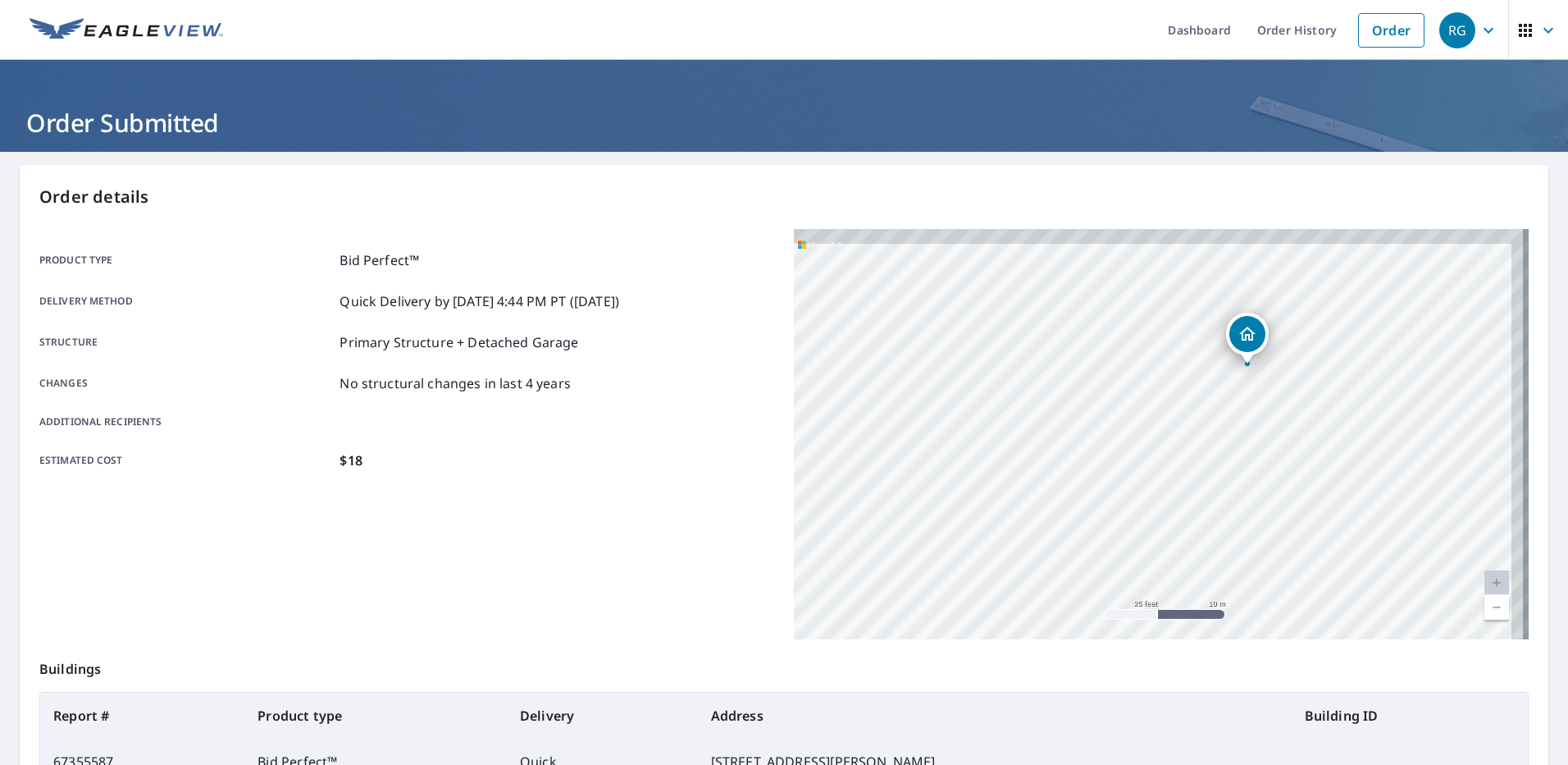
drag, startPoint x: 1212, startPoint y: 435, endPoint x: 1078, endPoint y: 588, distance: 203.4
click at [1081, 591] on div "[STREET_ADDRESS][PERSON_NAME][PERSON_NAME]" at bounding box center [1161, 434] width 735 height 410
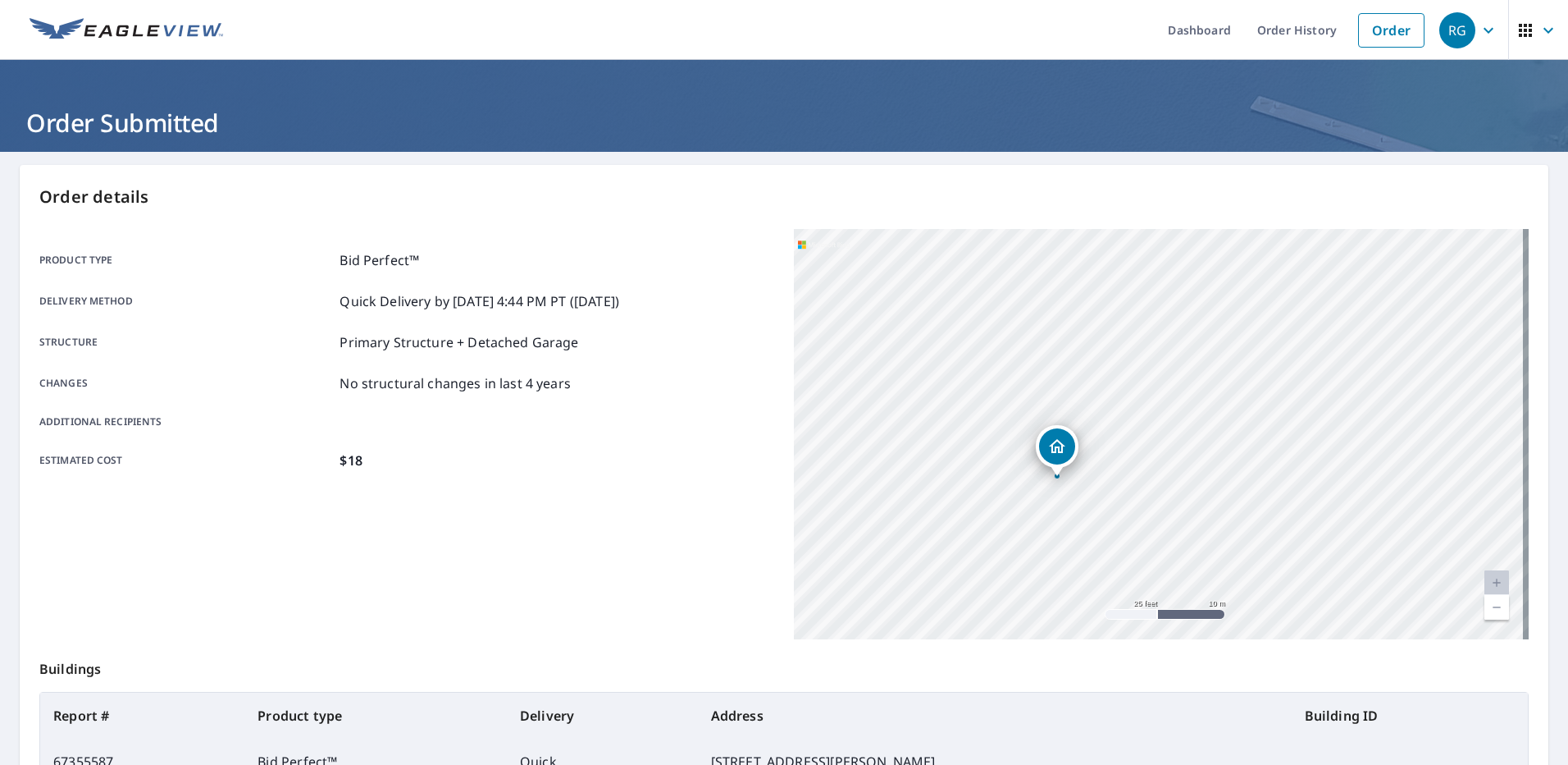
drag, startPoint x: 1100, startPoint y: 453, endPoint x: 964, endPoint y: 525, distance: 153.9
click at [967, 525] on div "[STREET_ADDRESS][PERSON_NAME][PERSON_NAME]" at bounding box center [1161, 434] width 735 height 410
drag, startPoint x: 1113, startPoint y: 509, endPoint x: 1168, endPoint y: 468, distance: 68.6
click at [1168, 471] on div "[STREET_ADDRESS][PERSON_NAME][PERSON_NAME]" at bounding box center [1161, 434] width 735 height 410
click at [1441, 30] on div "RG" at bounding box center [1457, 31] width 36 height 36
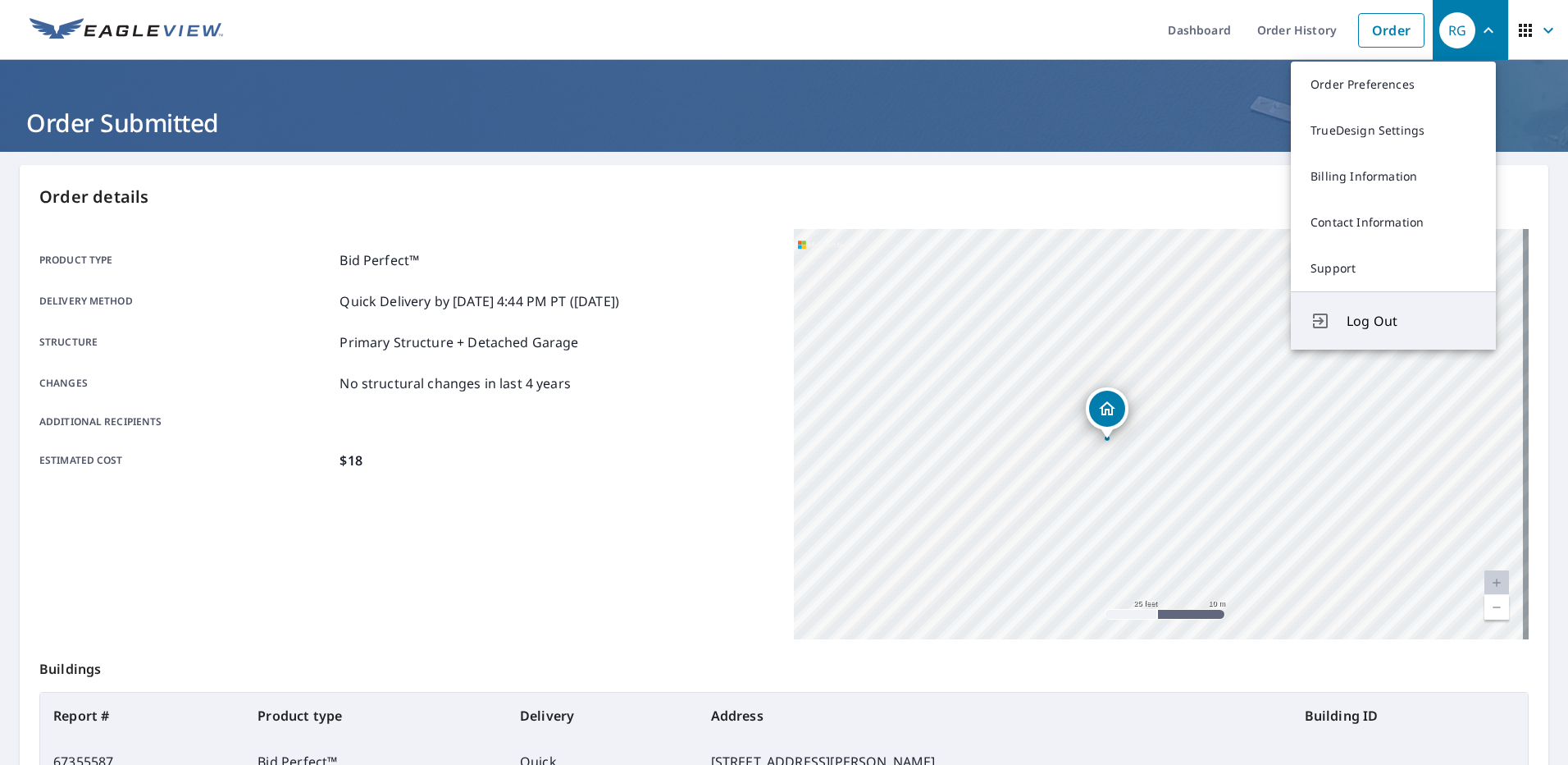
click at [1342, 313] on button "Log Out" at bounding box center [1393, 321] width 205 height 59
